Goal: Check status: Check status

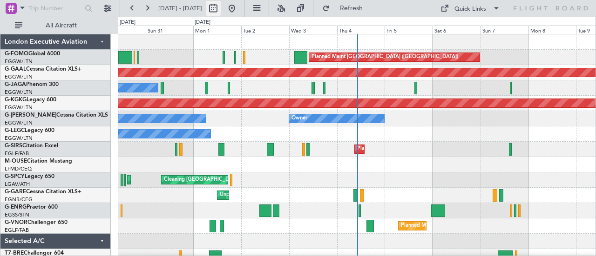
click at [221, 6] on button at bounding box center [213, 8] width 15 height 15
select select "8"
select select "2025"
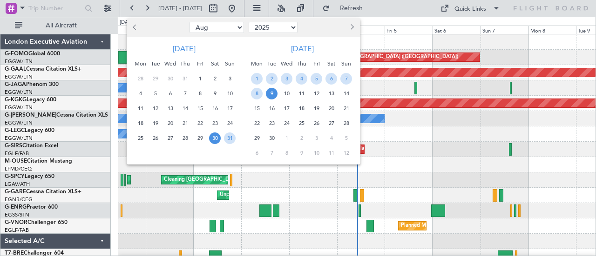
click at [454, 162] on div at bounding box center [298, 128] width 596 height 256
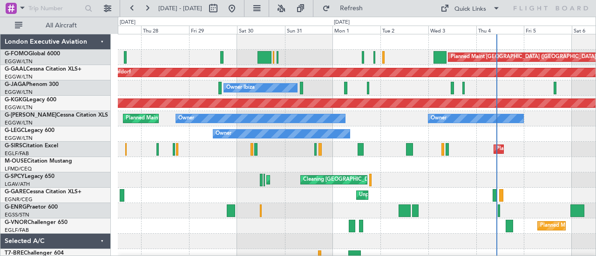
click at [293, 167] on div "Planned Maint [GEOGRAPHIC_DATA] ([GEOGRAPHIC_DATA]) Planned [GEOGRAPHIC_DATA] O…" at bounding box center [357, 195] width 478 height 322
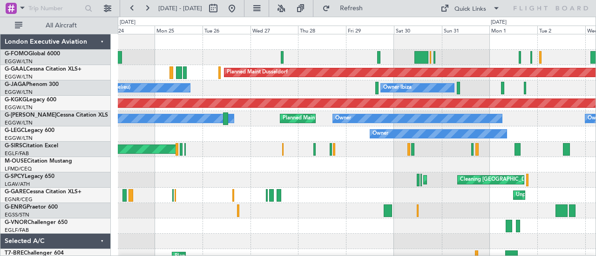
click at [346, 64] on div "Planned Maint [GEOGRAPHIC_DATA] ([GEOGRAPHIC_DATA])" at bounding box center [357, 57] width 478 height 15
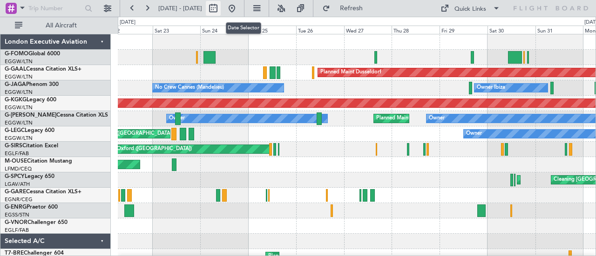
click at [221, 4] on button at bounding box center [213, 8] width 15 height 15
select select "8"
select select "2025"
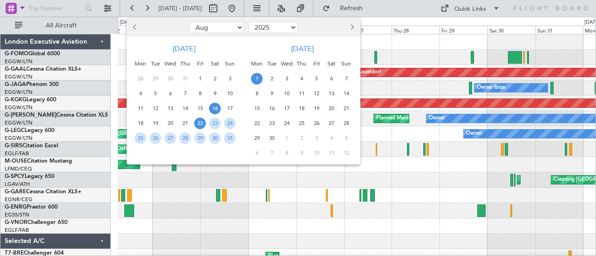
drag, startPoint x: 212, startPoint y: 108, endPoint x: 221, endPoint y: 109, distance: 8.9
click at [213, 108] on span "16" at bounding box center [215, 109] width 12 height 12
click at [225, 110] on span "17" at bounding box center [230, 109] width 12 height 12
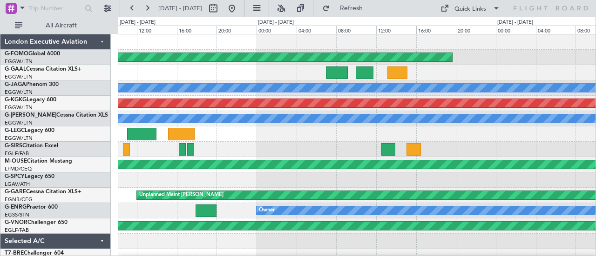
click at [382, 142] on div "Planned Maint Windsor Locks ([PERSON_NAME] Intl) Owner AOG Maint [GEOGRAPHIC_DA…" at bounding box center [357, 195] width 478 height 322
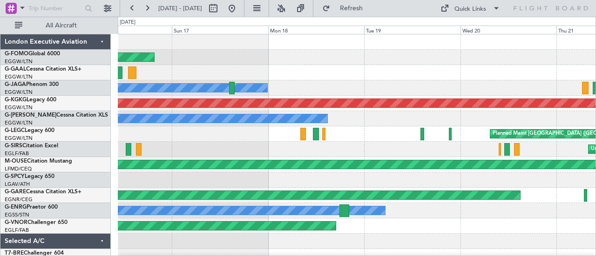
click at [217, 76] on div at bounding box center [357, 72] width 478 height 15
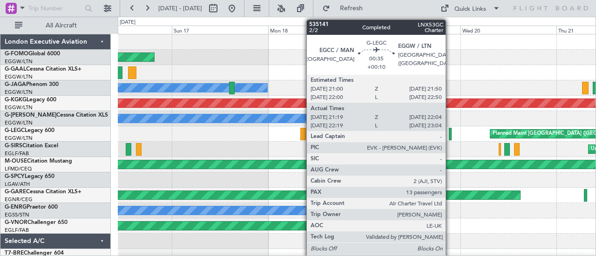
click at [450, 135] on div at bounding box center [450, 134] width 3 height 13
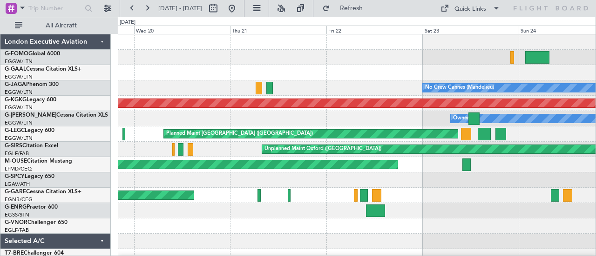
click at [148, 143] on div "No Crew Cannes (Mandelieu) AOG Maint [GEOGRAPHIC_DATA] ([GEOGRAPHIC_DATA]) Owne…" at bounding box center [357, 195] width 478 height 322
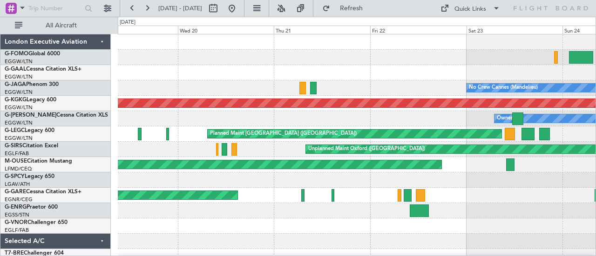
click at [181, 145] on div "No Crew Cannes (Mandelieu) AOG Maint [GEOGRAPHIC_DATA] ([GEOGRAPHIC_DATA]) Owne…" at bounding box center [357, 195] width 478 height 322
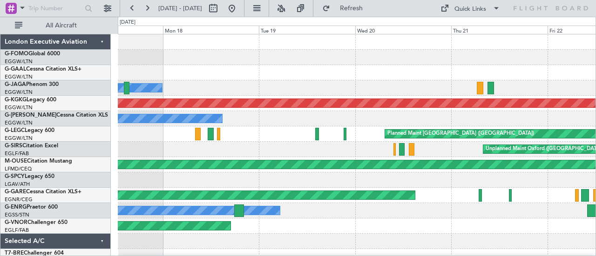
click at [355, 144] on div "Planned Maint Windsor Locks ([PERSON_NAME] Intl) Owner No Crew Cannes ([GEOGRAP…" at bounding box center [357, 195] width 478 height 322
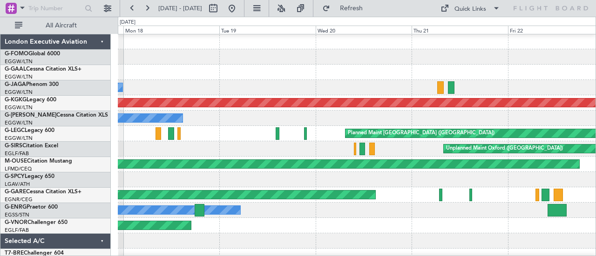
scroll to position [0, 0]
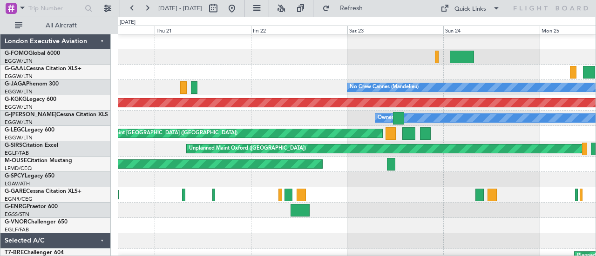
click at [196, 121] on div "Owner" at bounding box center [357, 118] width 478 height 15
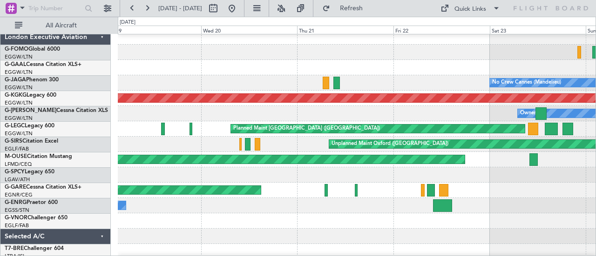
scroll to position [4, 0]
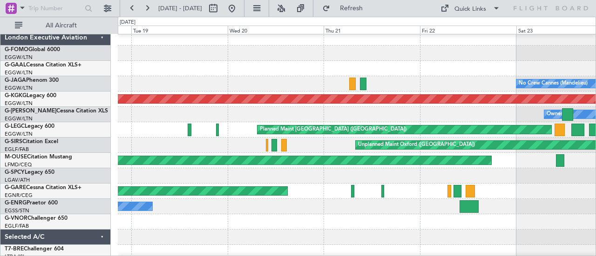
click at [380, 74] on div at bounding box center [357, 68] width 478 height 15
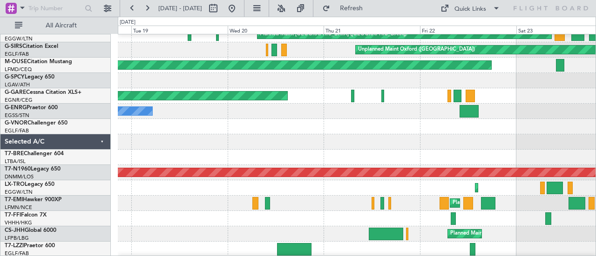
scroll to position [100, 0]
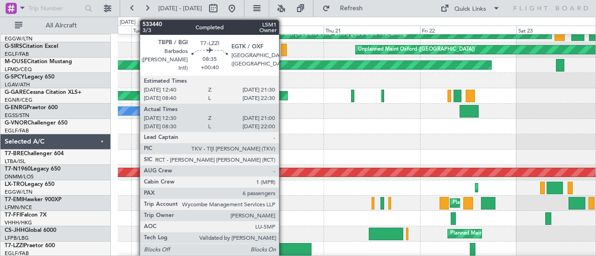
click at [283, 249] on div at bounding box center [294, 249] width 34 height 13
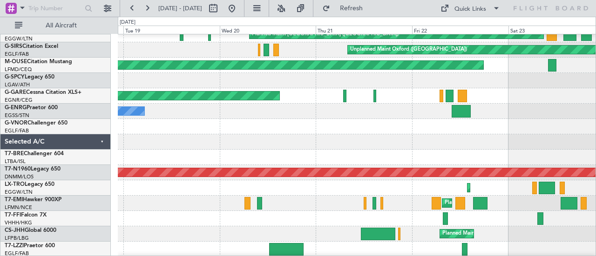
click at [397, 117] on div "Owner Owner Planned Maint [GEOGRAPHIC_DATA] ([GEOGRAPHIC_DATA]) Unplanned Maint…" at bounding box center [357, 96] width 478 height 322
